Goal: Check status: Check status

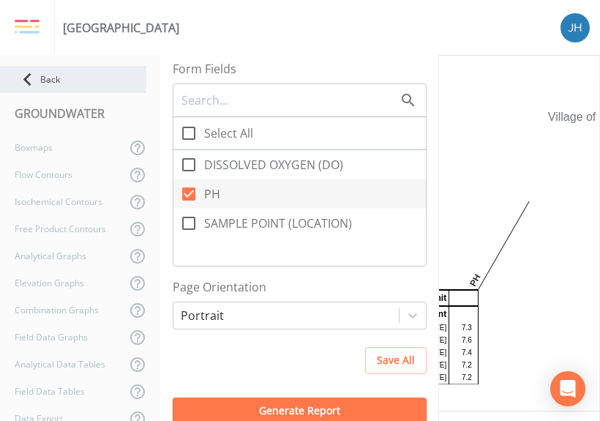
click at [47, 74] on div "Back" at bounding box center [73, 79] width 146 height 27
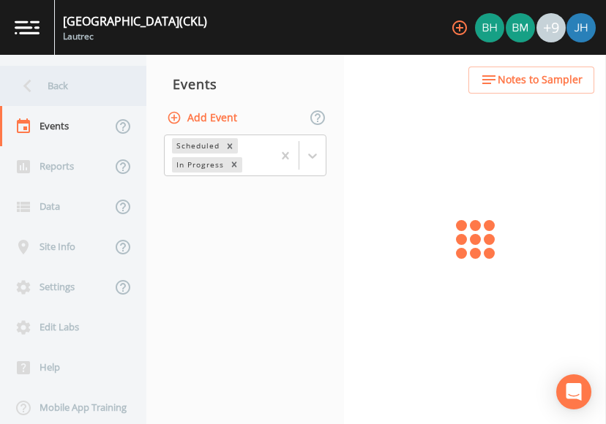
click at [53, 87] on div "Back" at bounding box center [66, 86] width 132 height 40
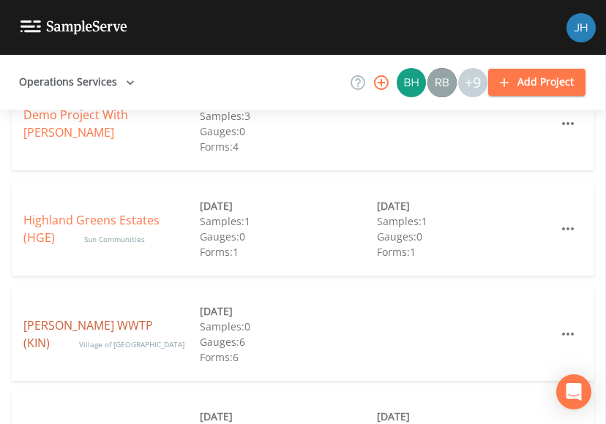
scroll to position [327, 0]
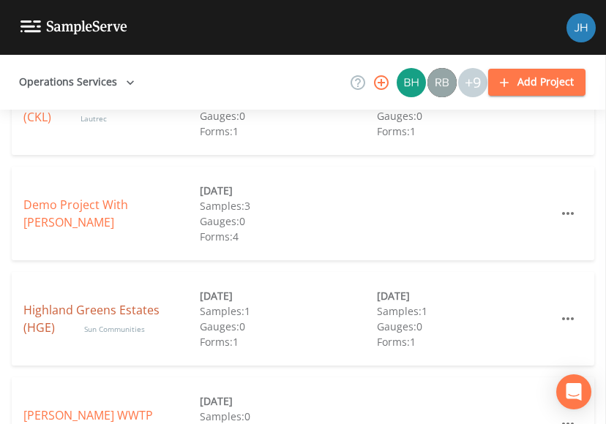
click at [78, 309] on link "Highland Greens Estates (HGE)" at bounding box center [91, 319] width 136 height 34
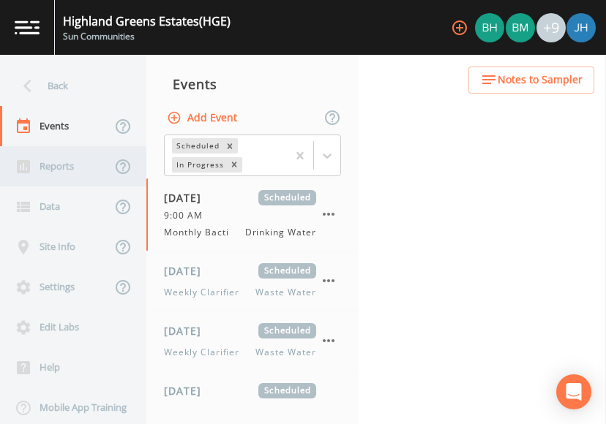
click at [32, 168] on div "Reports" at bounding box center [55, 166] width 111 height 40
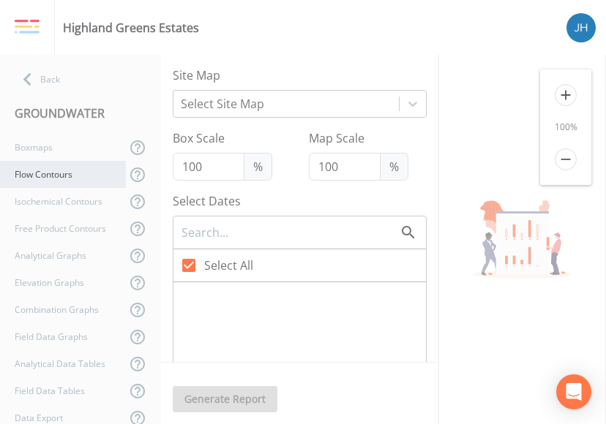
checkbox input "false"
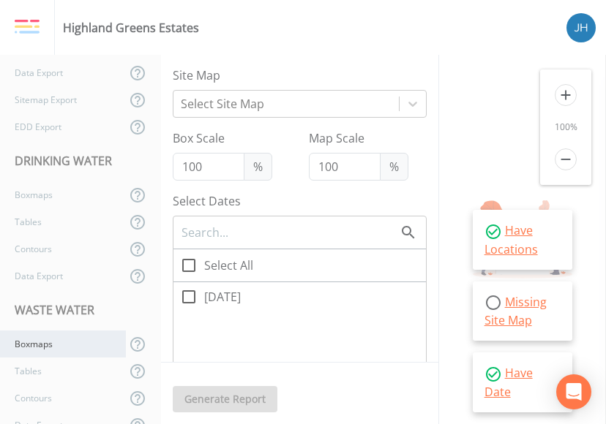
scroll to position [366, 0]
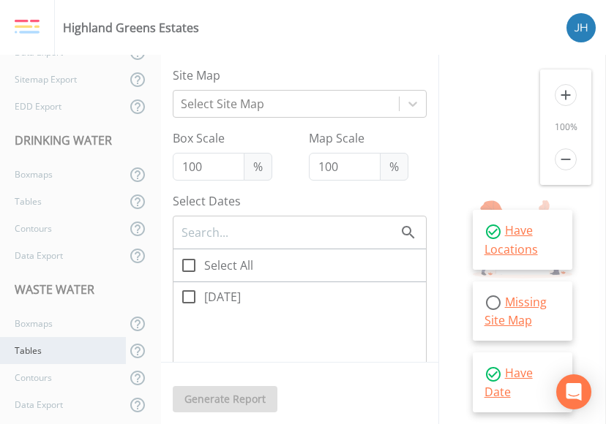
click at [45, 353] on div "Tables" at bounding box center [63, 350] width 126 height 27
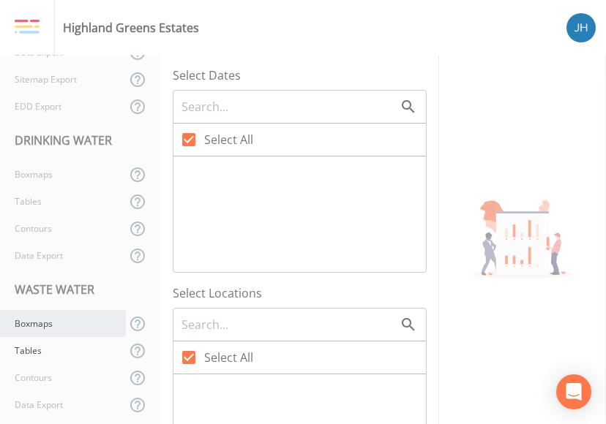
checkbox input "false"
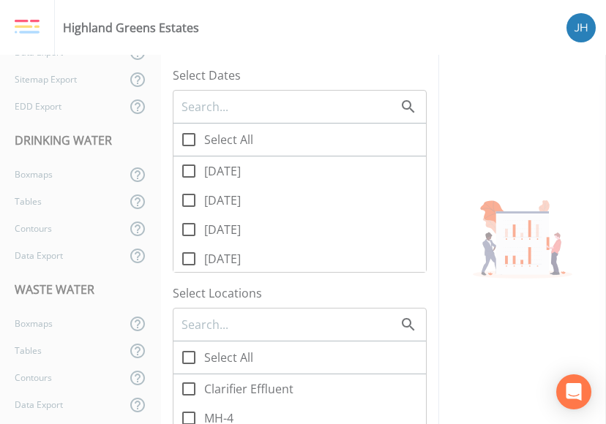
click at [187, 233] on icon at bounding box center [189, 230] width 18 height 18
click at [187, 229] on input "[DATE]" at bounding box center [180, 221] width 15 height 15
checkbox input "true"
click at [189, 257] on icon at bounding box center [189, 259] width 18 height 18
click at [188, 257] on input "[DATE]" at bounding box center [180, 251] width 15 height 15
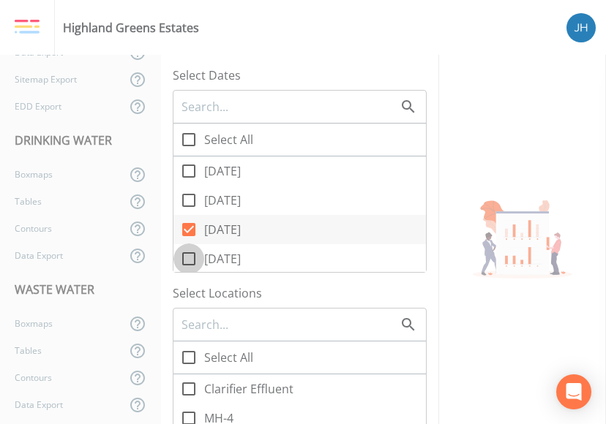
checkbox input "true"
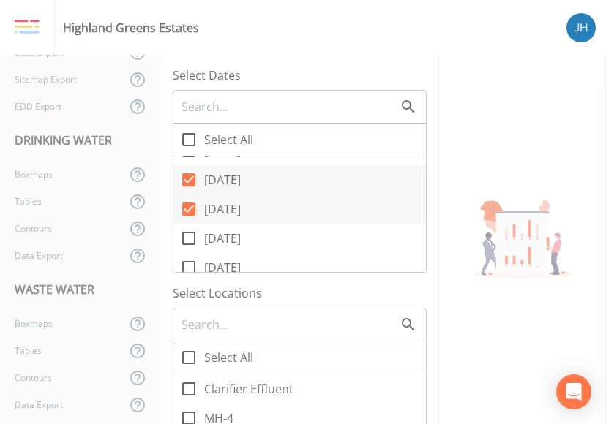
scroll to position [73, 0]
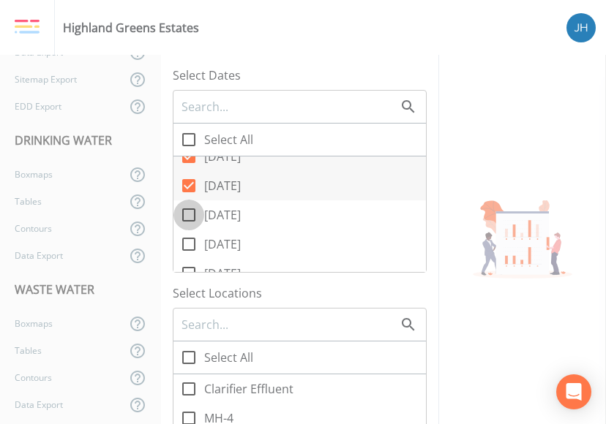
click at [186, 218] on icon at bounding box center [189, 215] width 18 height 18
click at [186, 214] on input "[DATE]" at bounding box center [180, 207] width 15 height 15
checkbox input "true"
click at [186, 241] on input "[DATE]" at bounding box center [180, 236] width 15 height 15
checkbox input "true"
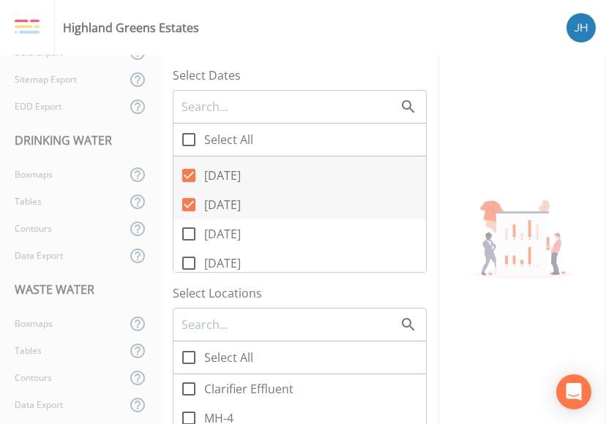
scroll to position [146, 0]
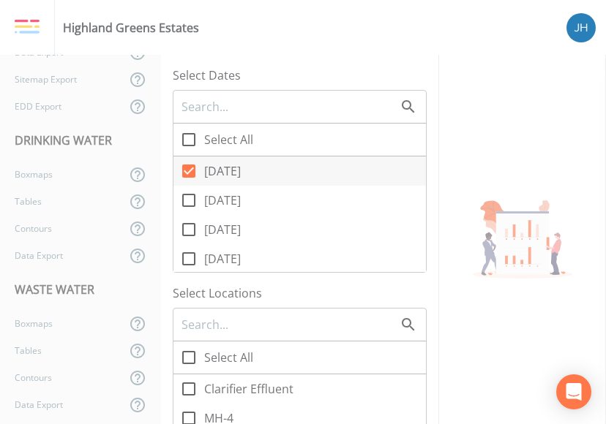
click at [189, 201] on icon at bounding box center [189, 201] width 18 height 18
click at [188, 200] on input "[DATE]" at bounding box center [180, 192] width 15 height 15
checkbox input "true"
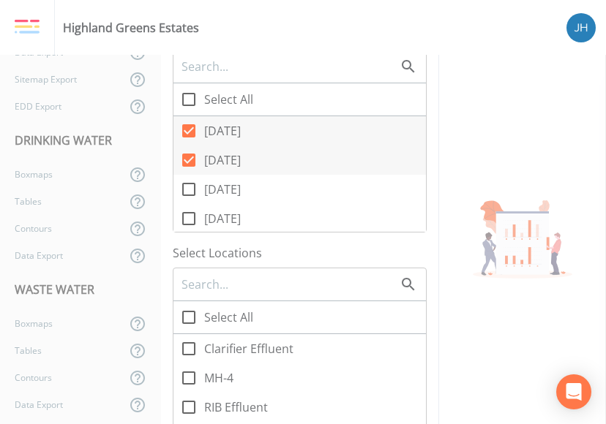
scroll to position [73, 0]
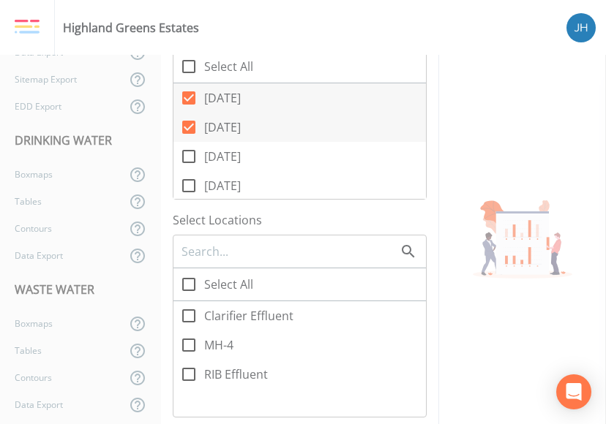
click at [189, 372] on icon at bounding box center [189, 375] width 18 height 18
click at [188, 372] on input "RIB Effluent" at bounding box center [180, 366] width 15 height 15
checkbox input "true"
click at [193, 314] on icon at bounding box center [188, 315] width 13 height 13
click at [188, 314] on input "Clarifier Effluent" at bounding box center [180, 308] width 15 height 15
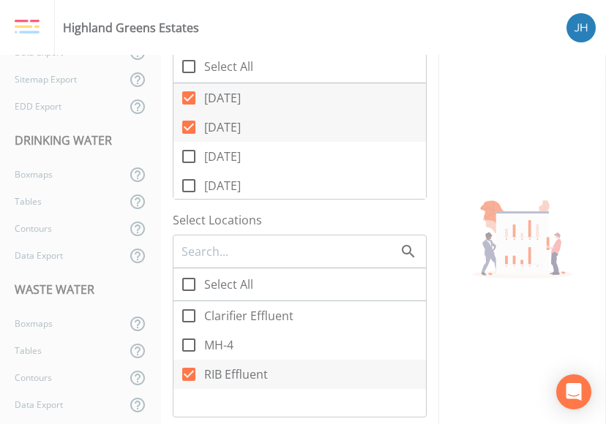
checkbox input "true"
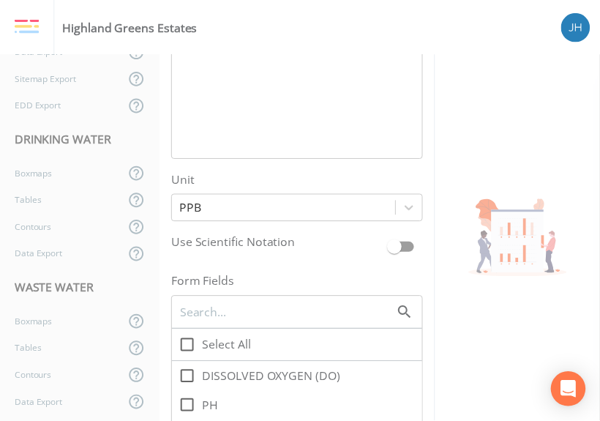
scroll to position [878, 0]
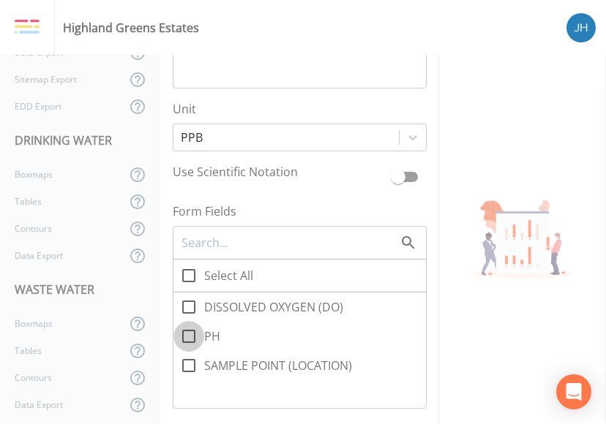
click at [192, 339] on icon at bounding box center [189, 337] width 18 height 18
click at [188, 336] on input "PH" at bounding box center [180, 328] width 15 height 15
checkbox input "true"
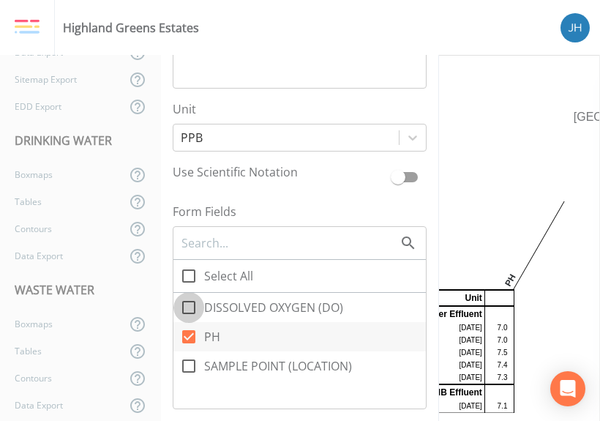
click at [187, 311] on icon at bounding box center [189, 307] width 18 height 18
click at [187, 307] on input "DISSOLVED OXYGEN (DO)" at bounding box center [180, 299] width 15 height 15
checkbox input "true"
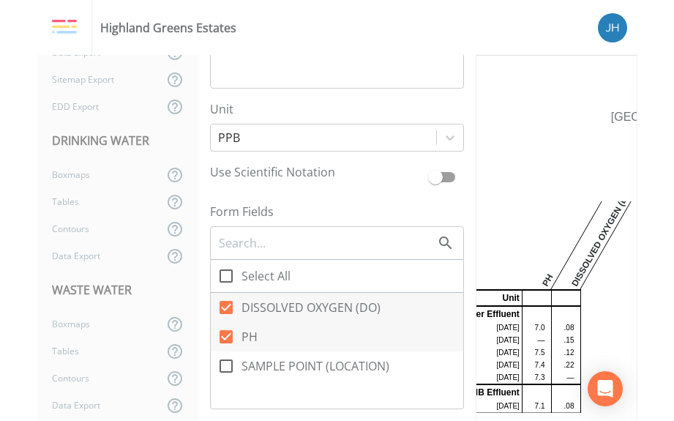
scroll to position [15, 0]
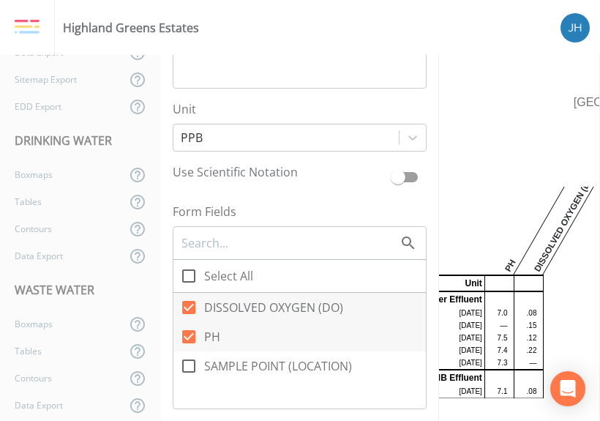
click at [485, 220] on th at bounding box center [448, 224] width 73 height 102
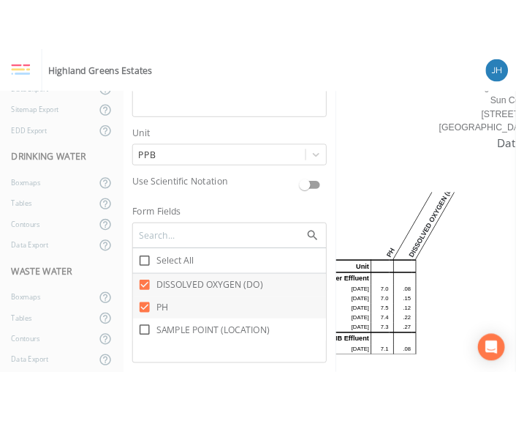
scroll to position [3, 0]
